Goal: Transaction & Acquisition: Purchase product/service

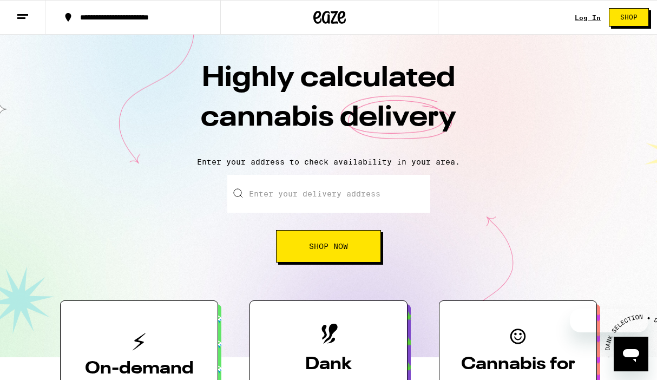
click at [356, 204] on input "Enter your delivery address" at bounding box center [328, 194] width 203 height 38
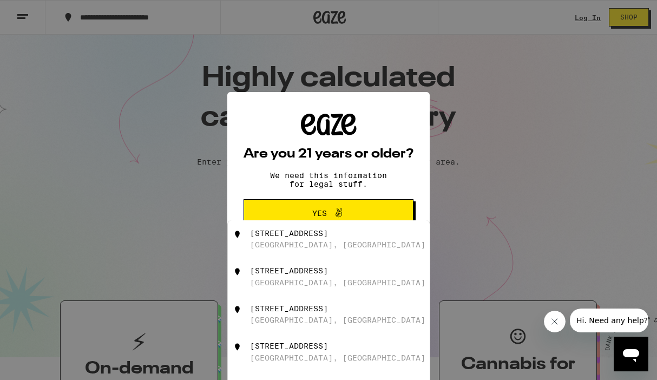
click at [396, 212] on button "Yes" at bounding box center [329, 213] width 170 height 28
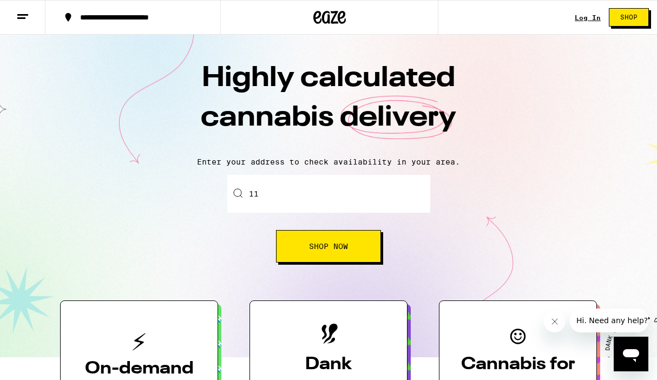
click at [376, 191] on input "11" at bounding box center [328, 194] width 203 height 38
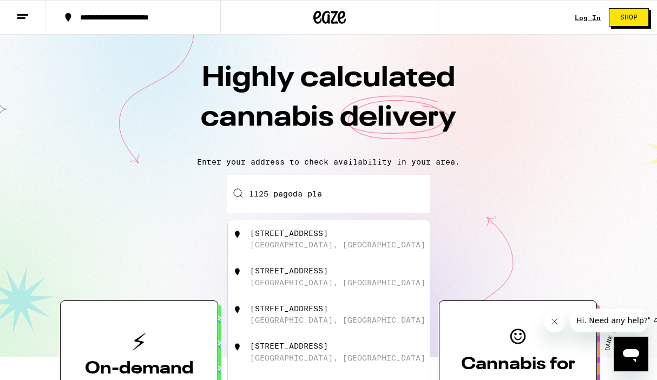
click at [347, 247] on div "[STREET_ADDRESS]" at bounding box center [346, 239] width 193 height 21
type input "[STREET_ADDRESS]"
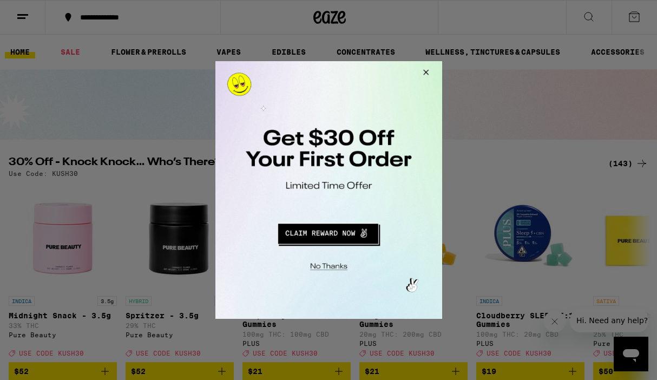
click at [637, 160] on div at bounding box center [328, 190] width 657 height 380
click at [429, 74] on button "Close Modal" at bounding box center [423, 74] width 29 height 26
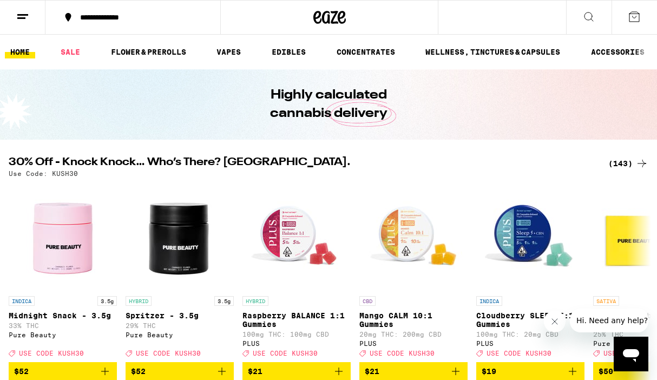
click at [622, 160] on div "(143)" at bounding box center [629, 163] width 40 height 13
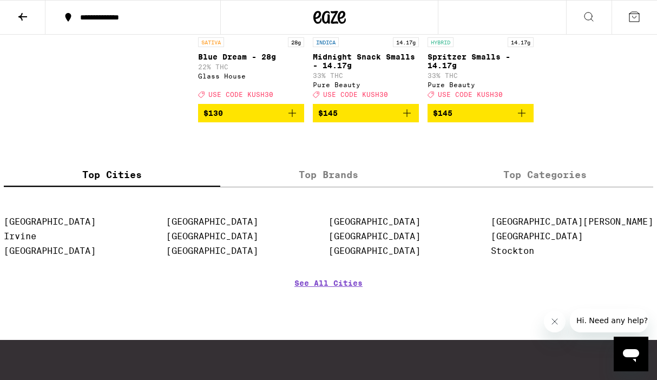
scroll to position [7509, 0]
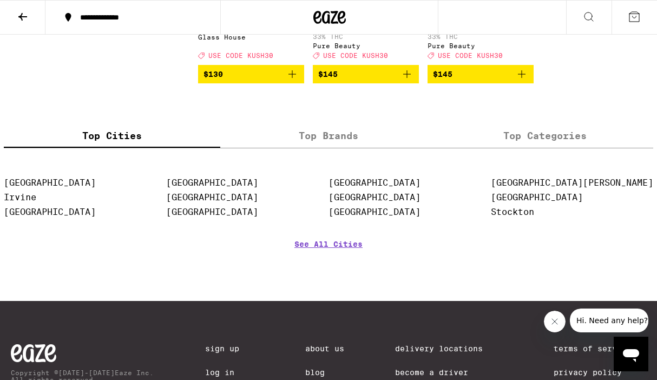
click at [526, 81] on icon "Add to bag" at bounding box center [522, 74] width 13 height 13
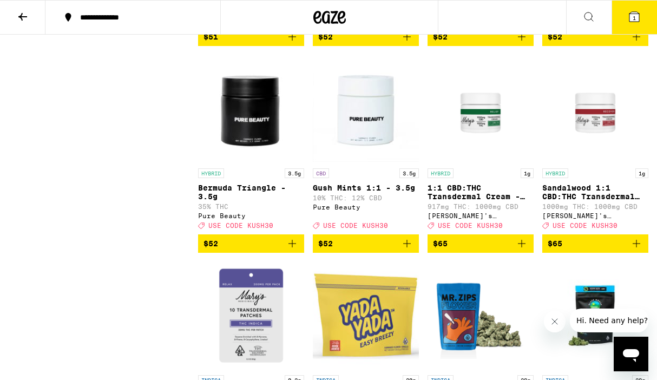
scroll to position [6923, 0]
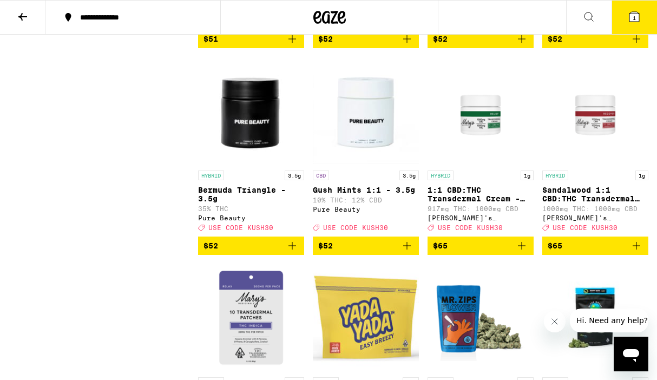
click at [526, 45] on icon "Add to bag" at bounding box center [522, 38] width 13 height 13
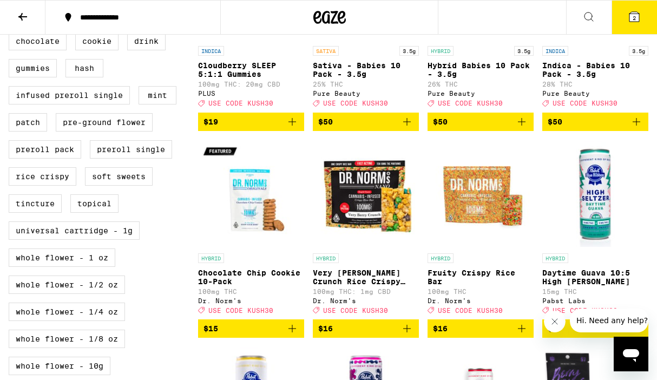
scroll to position [0, 0]
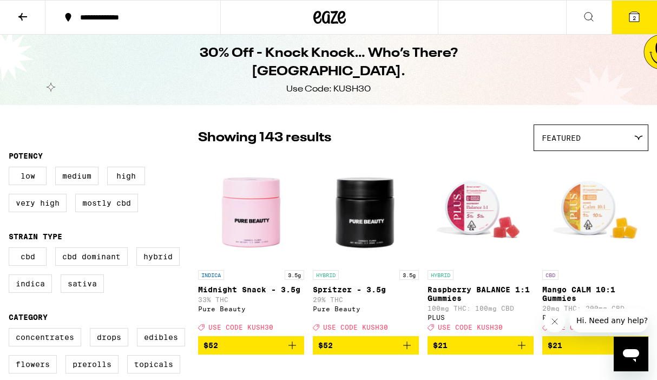
click at [634, 29] on button "2" at bounding box center [634, 18] width 45 height 34
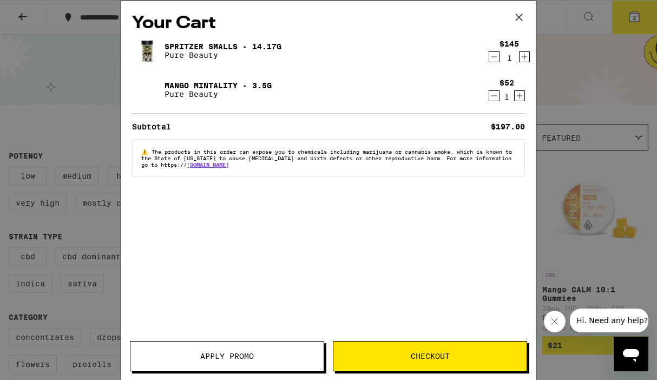
click at [201, 377] on div "Apply Promo Checkout" at bounding box center [328, 360] width 415 height 39
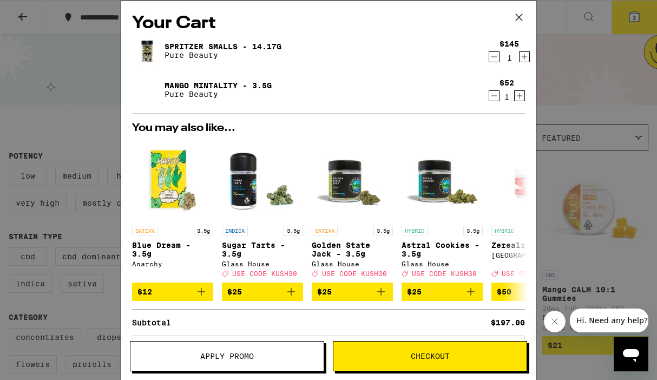
click at [206, 359] on span "Apply Promo" at bounding box center [227, 357] width 54 height 8
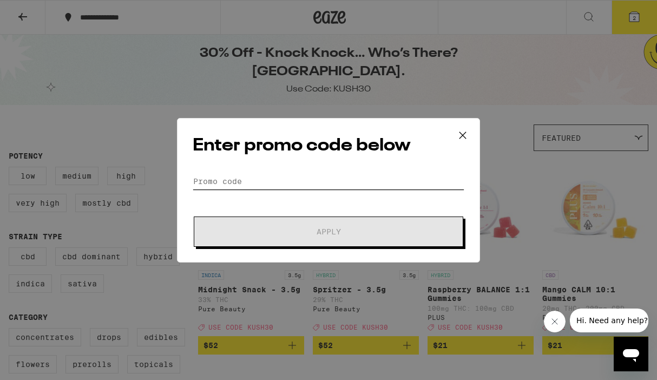
click at [278, 177] on input "Promo Code" at bounding box center [329, 181] width 272 height 16
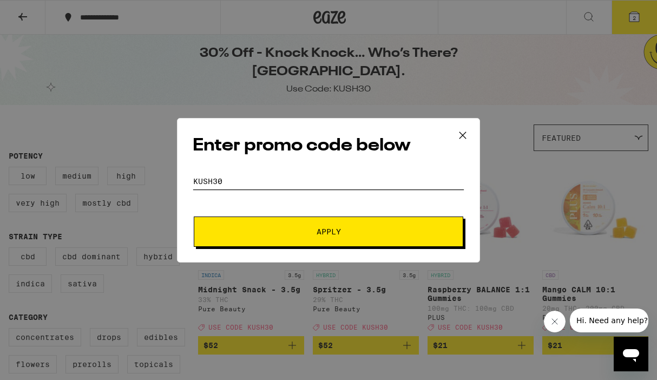
type input "kush30"
click at [194, 217] on button "Apply" at bounding box center [329, 232] width 270 height 30
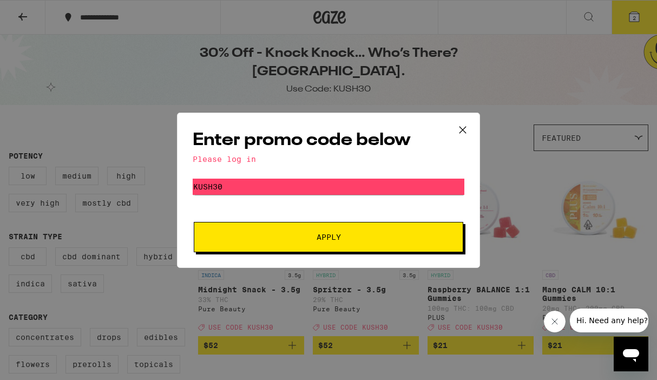
click at [374, 248] on button "Apply" at bounding box center [329, 237] width 270 height 30
click at [466, 131] on icon at bounding box center [463, 130] width 16 height 16
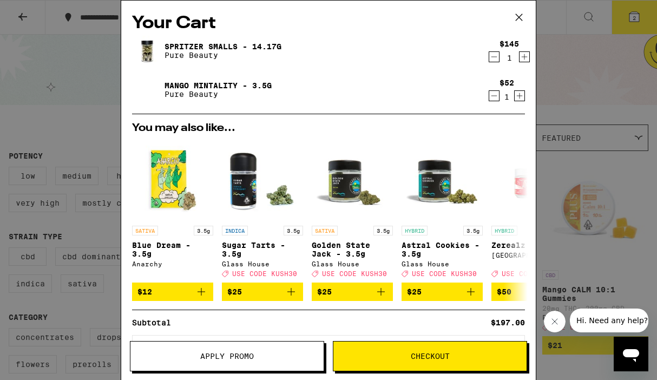
click at [517, 11] on icon at bounding box center [519, 17] width 16 height 16
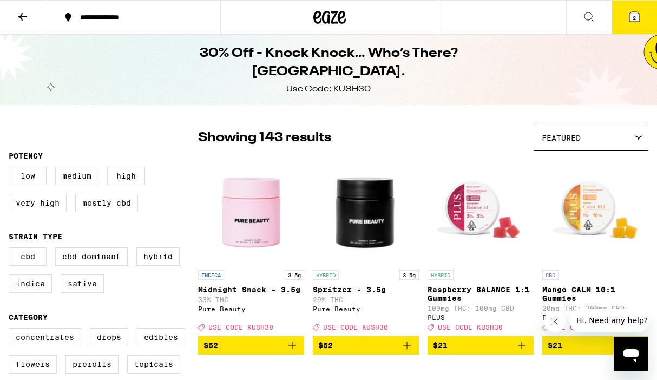
click at [24, 22] on icon at bounding box center [22, 16] width 13 height 13
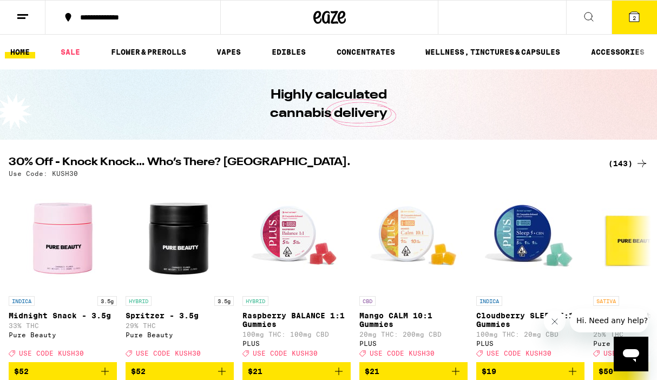
click at [594, 18] on icon at bounding box center [589, 16] width 13 height 13
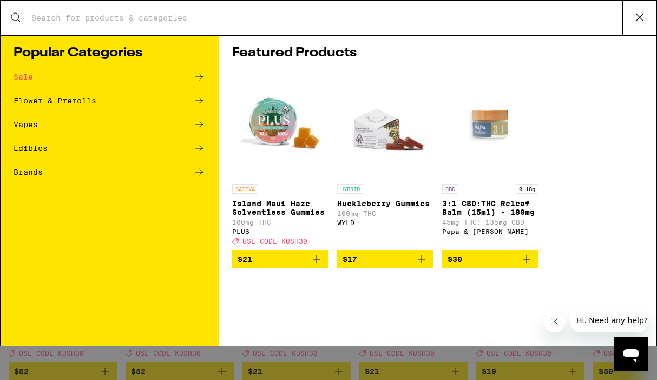
click at [14, 18] on icon at bounding box center [15, 17] width 13 height 13
click at [74, 379] on div "Search for Products Popular Categories Sale Flower & Prerolls Vapes Edibles Bra…" at bounding box center [328, 190] width 657 height 380
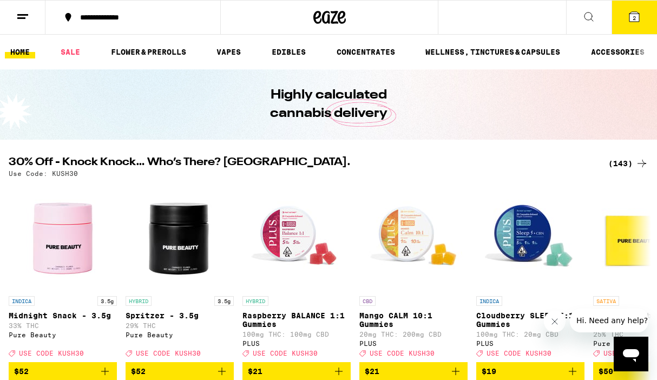
click at [32, 22] on button at bounding box center [22, 18] width 45 height 34
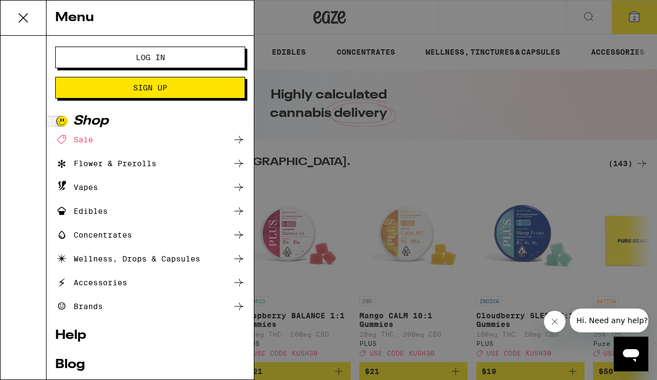
click at [84, 52] on button "Log In" at bounding box center [150, 58] width 190 height 22
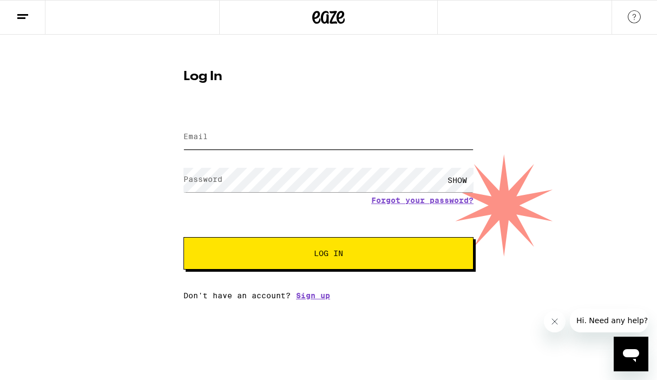
click at [192, 129] on input "Email" at bounding box center [329, 137] width 290 height 24
type input "[EMAIL_ADDRESS][DOMAIN_NAME]"
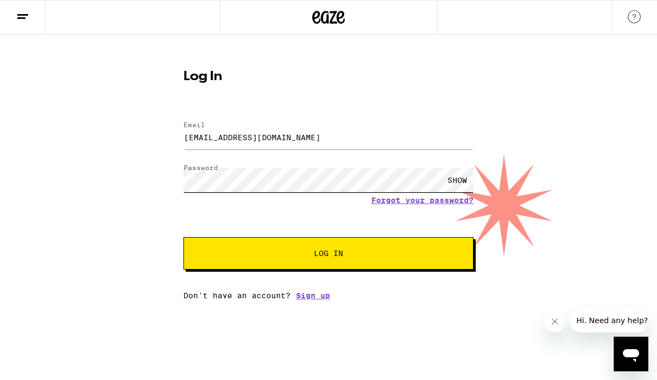
click at [184, 237] on button "Log In" at bounding box center [329, 253] width 290 height 32
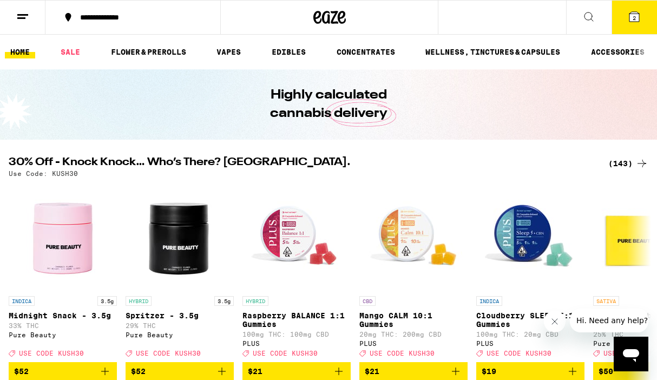
click at [624, 24] on button "2" at bounding box center [634, 18] width 45 height 34
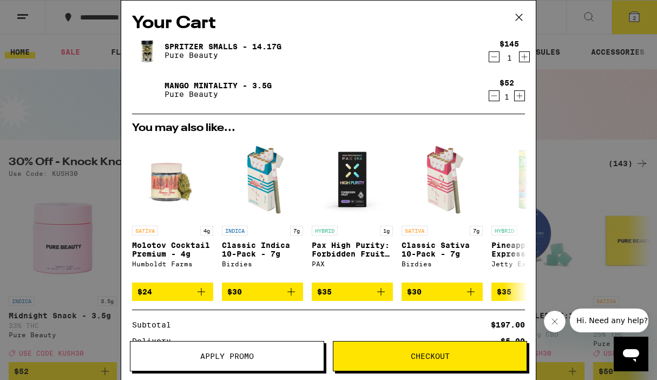
click at [216, 355] on span "Apply Promo" at bounding box center [227, 357] width 54 height 8
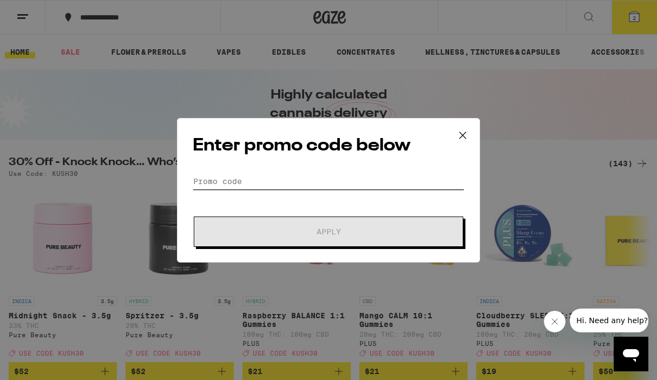
click at [313, 186] on input "Promo Code" at bounding box center [329, 181] width 272 height 16
type input "l"
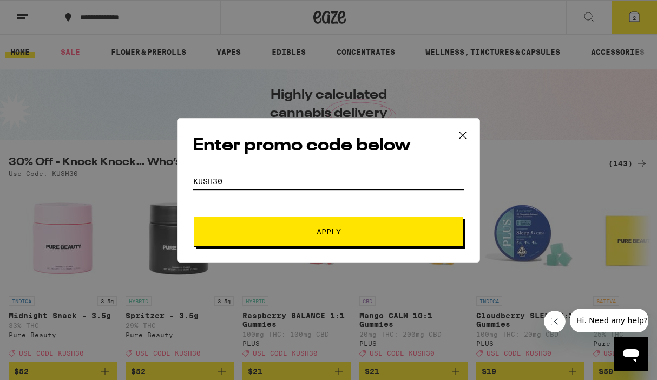
type input "kush30"
click at [194, 217] on button "Apply" at bounding box center [329, 232] width 270 height 30
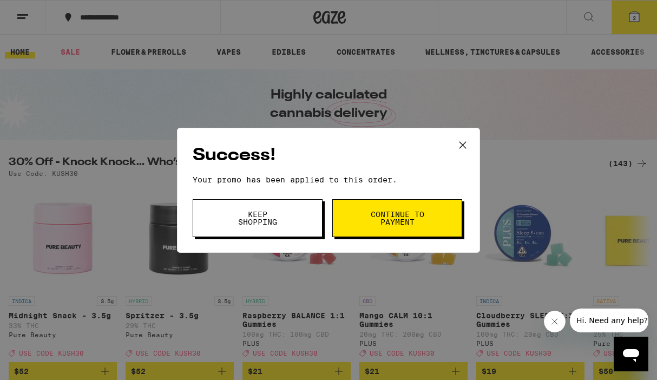
click at [305, 222] on button "Keep Shopping" at bounding box center [258, 218] width 130 height 38
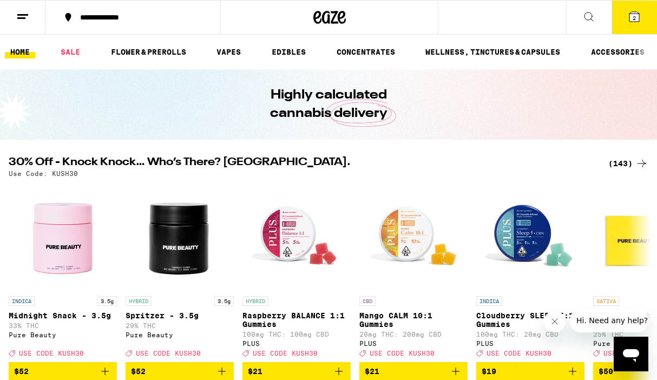
click at [623, 23] on button "2" at bounding box center [634, 18] width 45 height 34
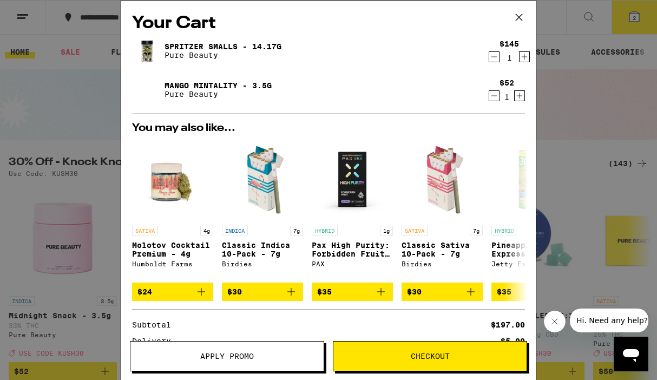
click at [494, 96] on icon "Decrement" at bounding box center [495, 95] width 10 height 13
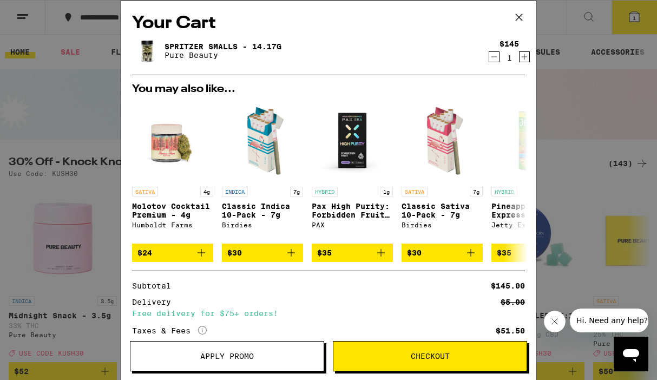
click at [491, 61] on icon "Decrement" at bounding box center [495, 56] width 10 height 13
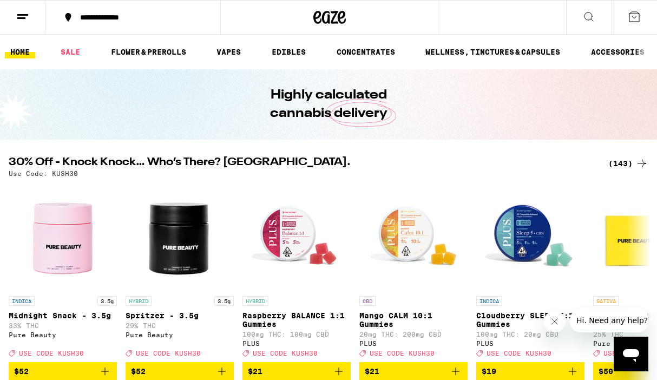
click at [623, 164] on div "(143)" at bounding box center [629, 163] width 40 height 13
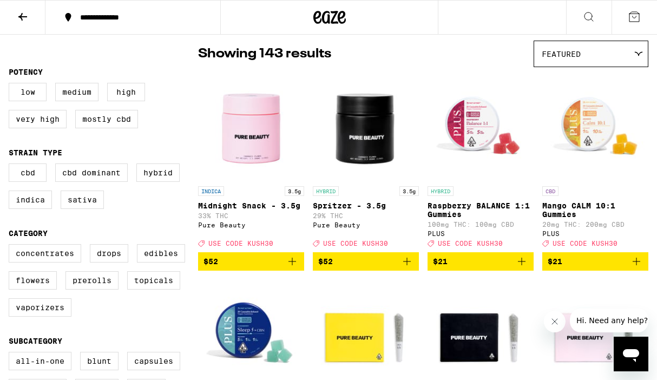
scroll to position [85, 0]
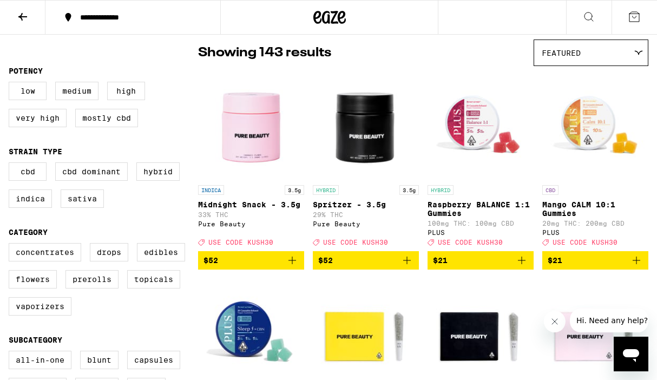
click at [407, 262] on icon "Add to bag" at bounding box center [407, 260] width 13 height 13
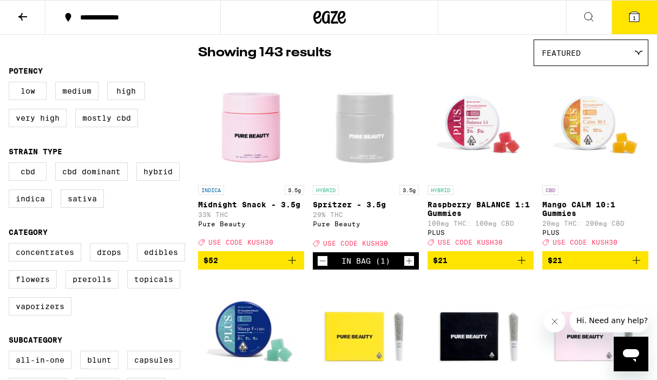
click at [632, 23] on button "1" at bounding box center [634, 18] width 45 height 34
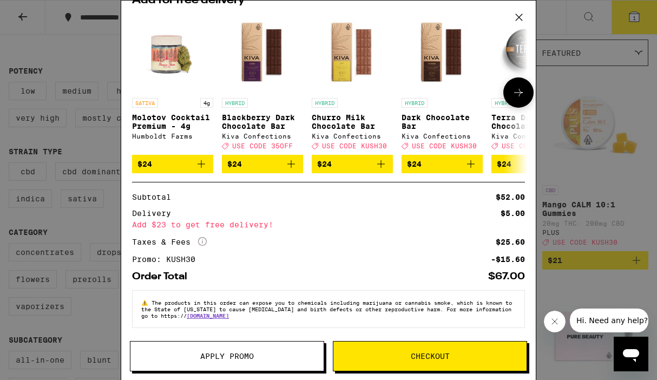
scroll to position [95, 0]
click at [586, 188] on div "Your Cart Spritzer - 3.5g Pure Beauty $52 1 Add for free delivery SATIVA 4g Mol…" at bounding box center [328, 190] width 657 height 380
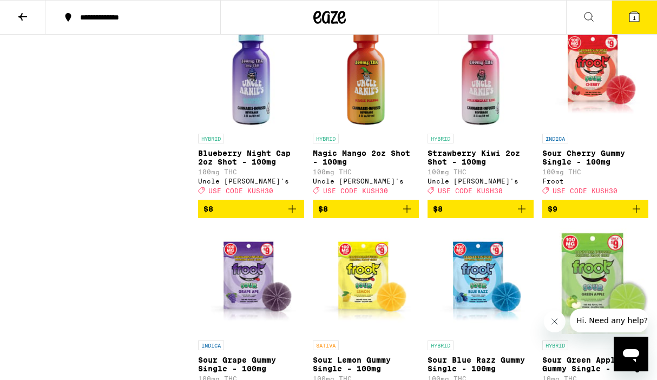
scroll to position [1368, 0]
